Goal: Find specific page/section: Find specific page/section

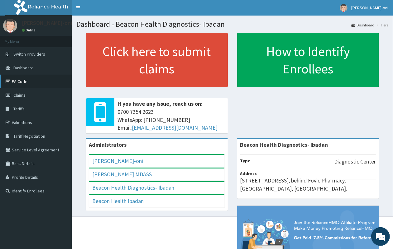
click at [16, 81] on link "PA Code" at bounding box center [36, 82] width 72 height 14
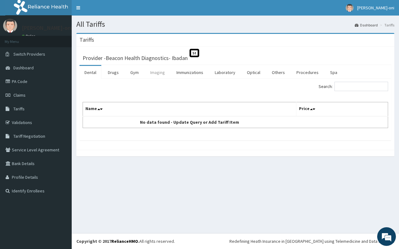
click at [156, 74] on link "Imaging" at bounding box center [157, 72] width 25 height 13
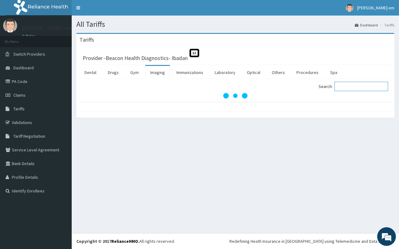
click at [354, 88] on input "Search:" at bounding box center [361, 86] width 54 height 9
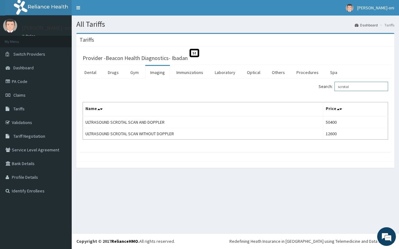
type input "scrotal"
